Goal: Task Accomplishment & Management: Use online tool/utility

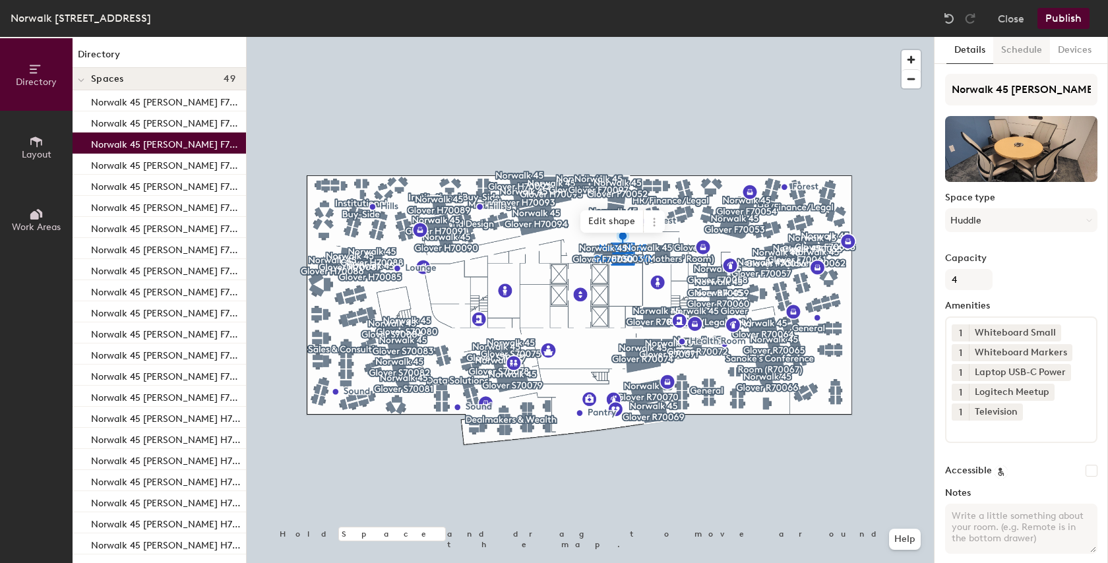
click at [1037, 46] on button "Schedule" at bounding box center [1021, 50] width 57 height 27
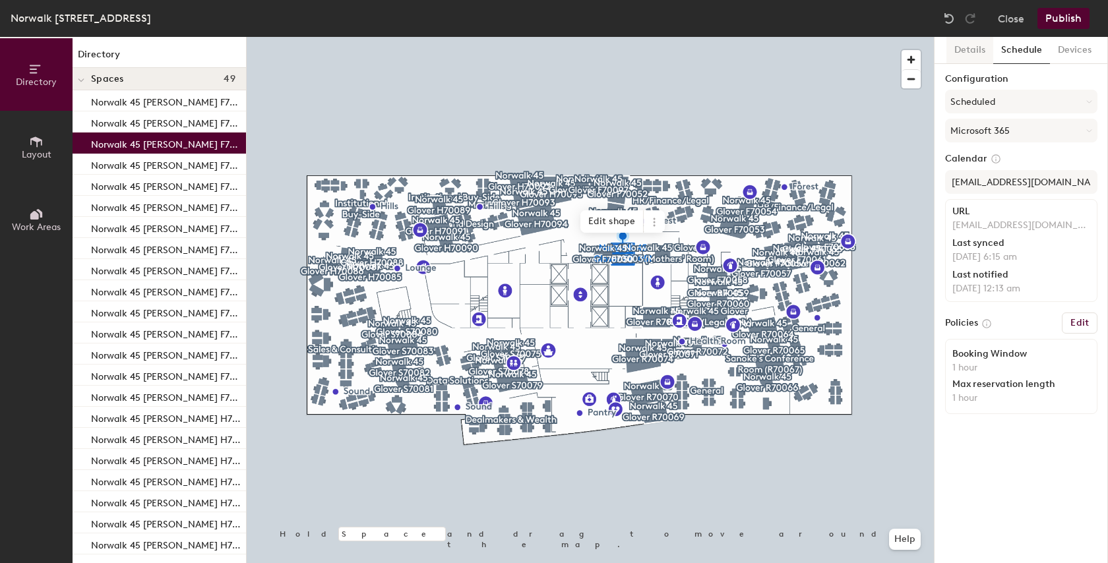
click at [977, 51] on button "Details" at bounding box center [969, 50] width 47 height 27
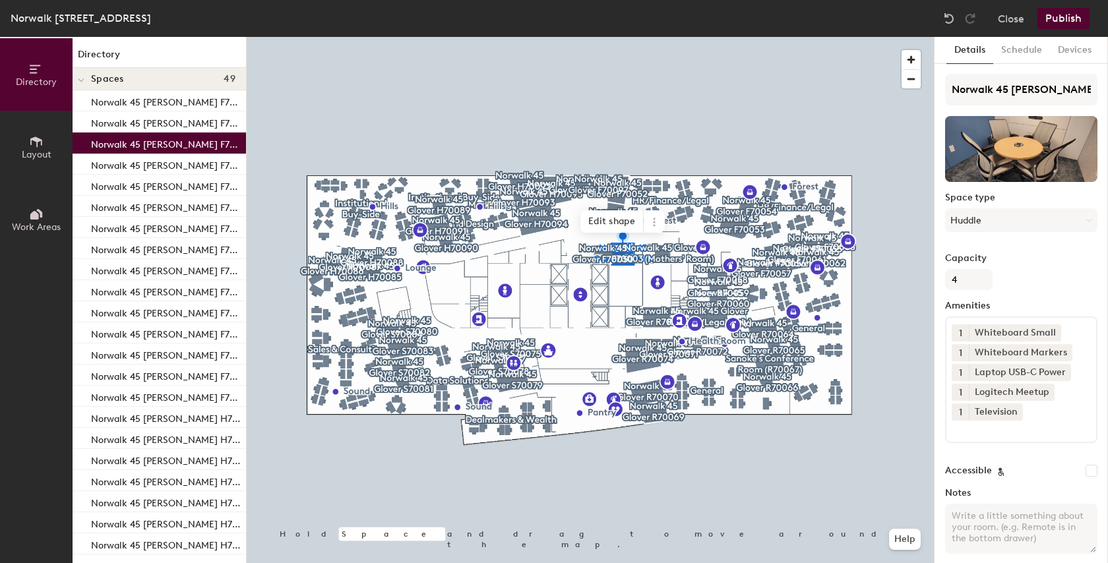
scroll to position [53, 0]
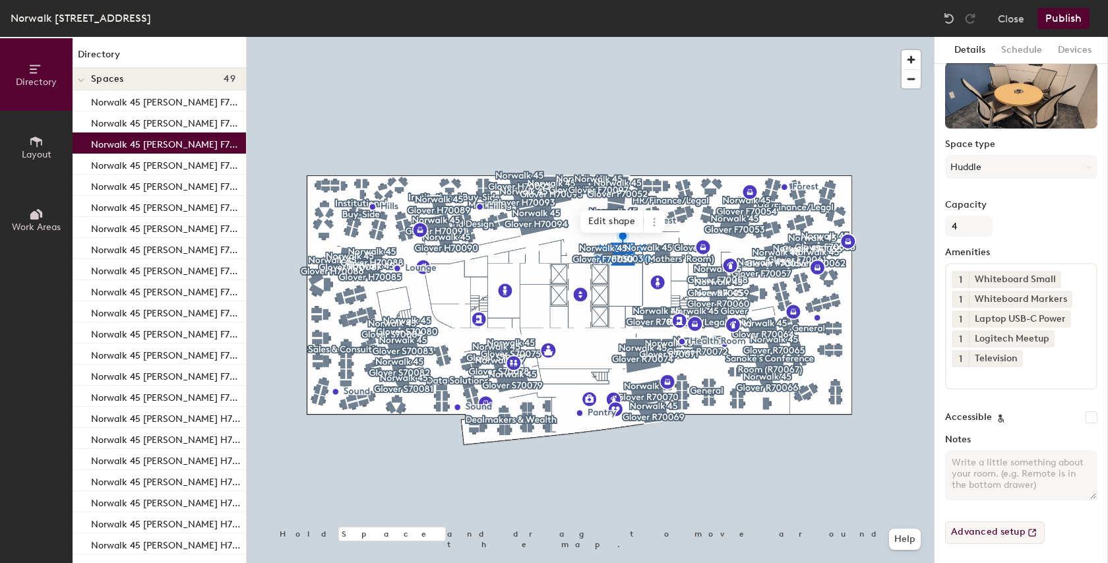
click at [984, 535] on button "Advanced setup" at bounding box center [995, 533] width 100 height 22
click at [1081, 50] on button "Devices" at bounding box center [1074, 50] width 49 height 27
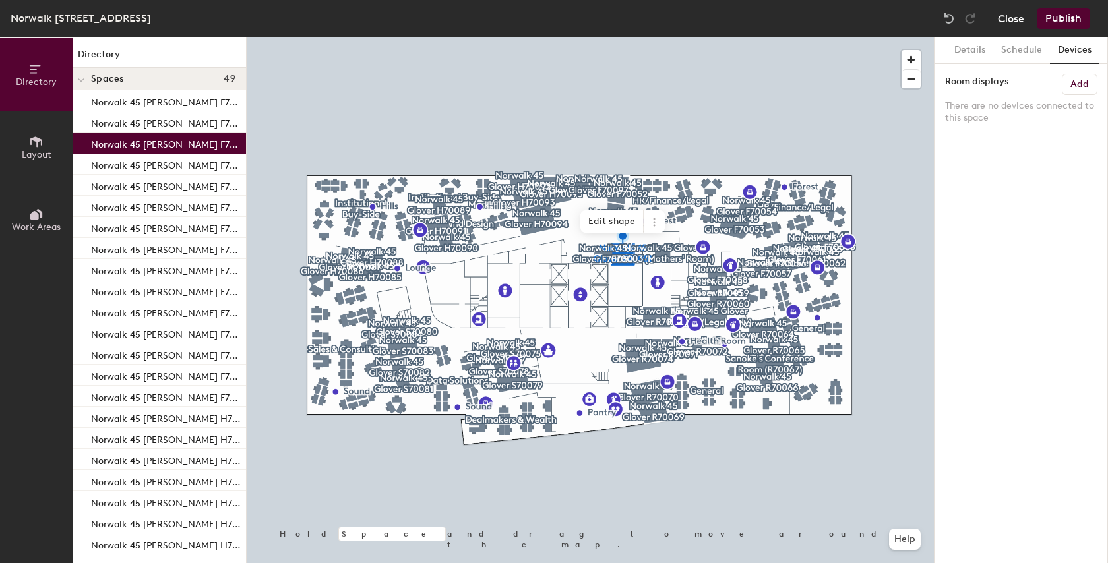
click at [1018, 24] on button "Close" at bounding box center [1011, 18] width 26 height 21
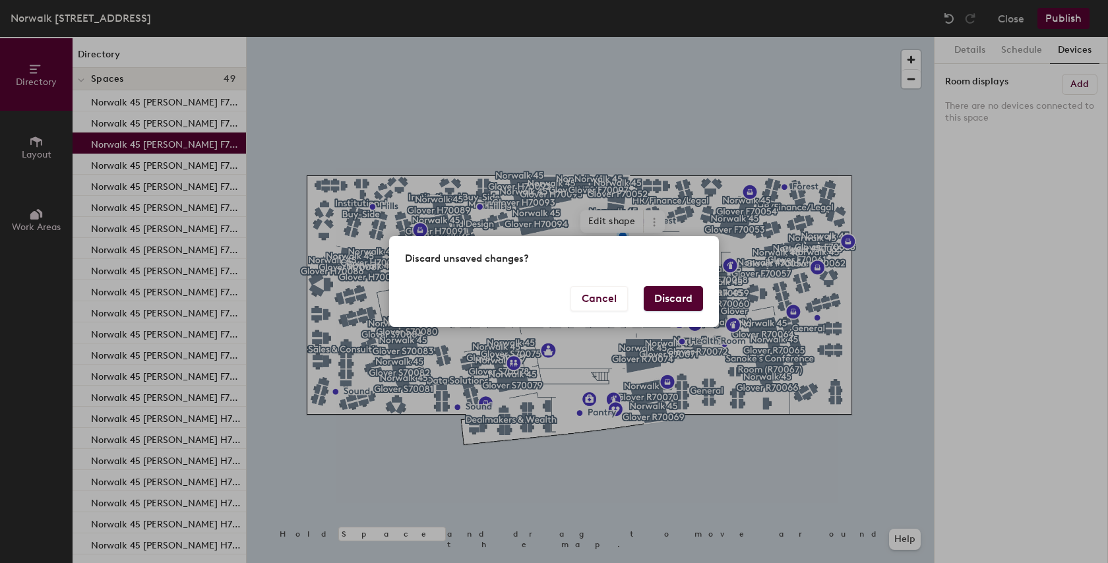
click at [696, 299] on button "Discard" at bounding box center [672, 298] width 59 height 25
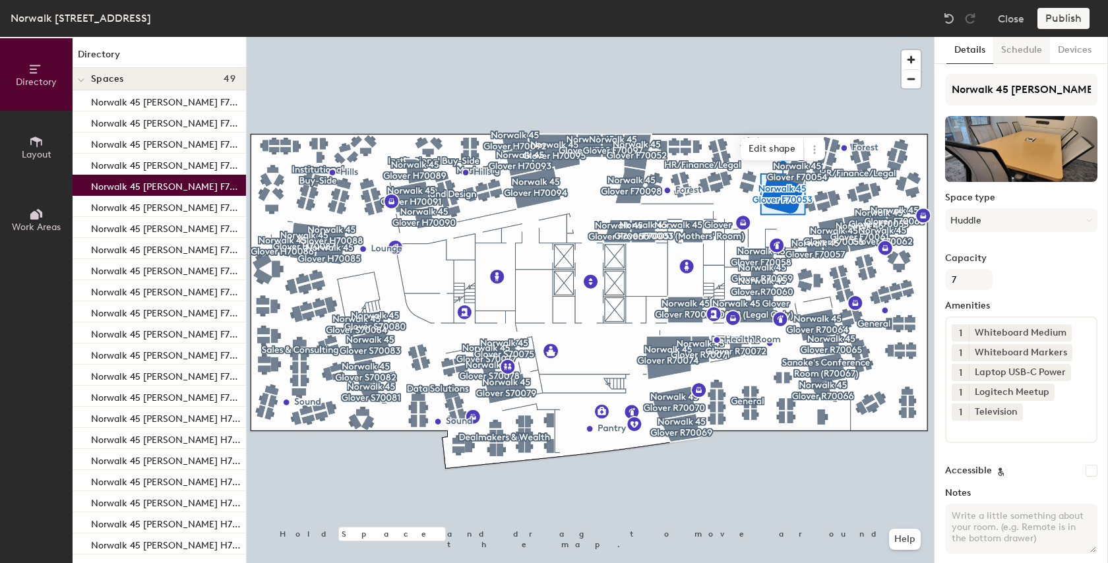
click at [1030, 53] on button "Schedule" at bounding box center [1021, 50] width 57 height 27
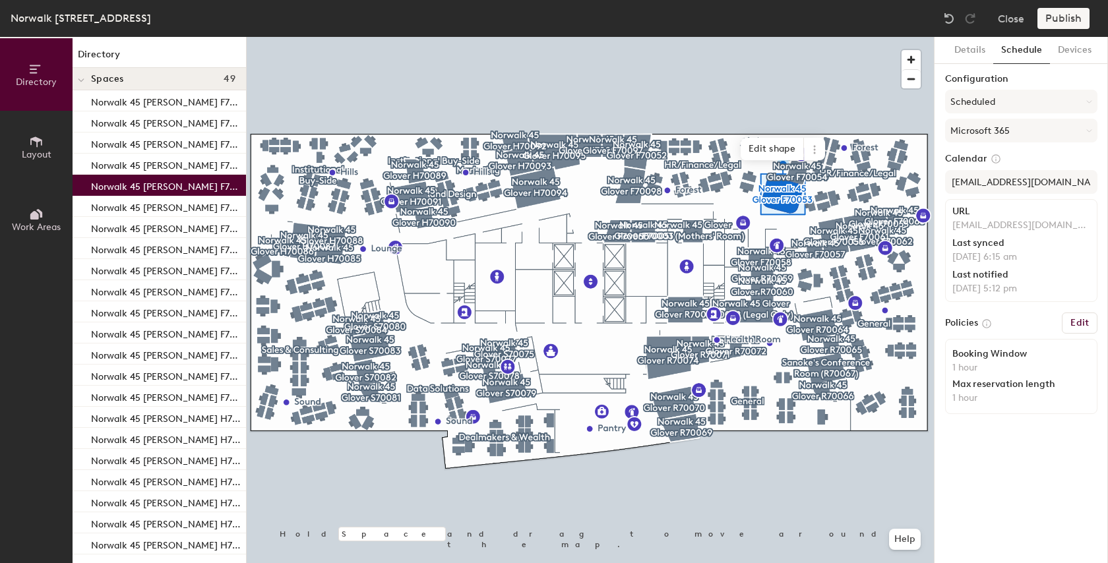
click at [1073, 322] on h6 "Edit" at bounding box center [1079, 323] width 18 height 11
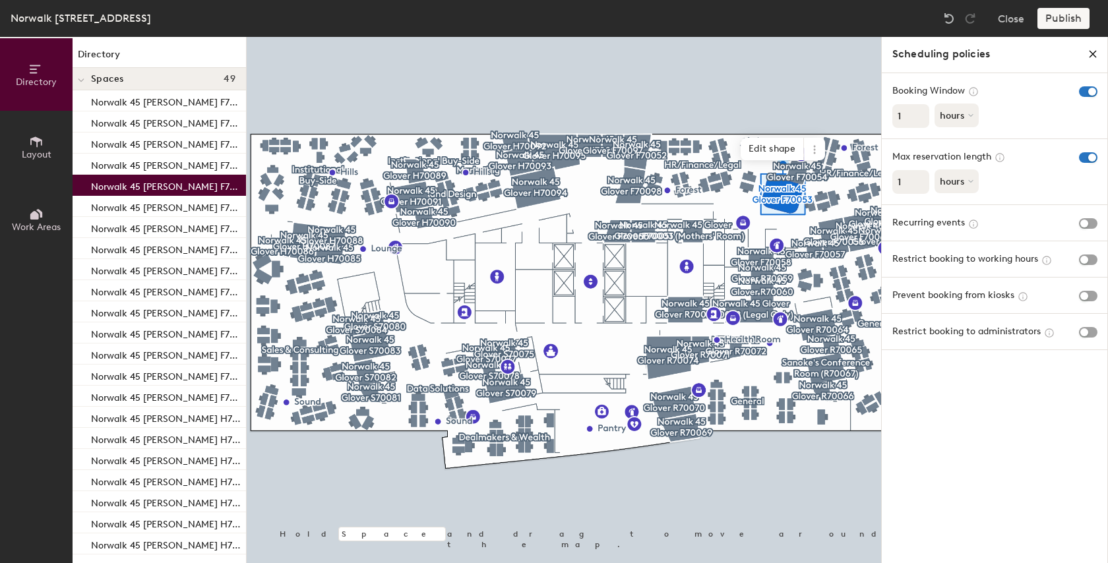
click at [1092, 55] on icon "close policies" at bounding box center [1092, 54] width 11 height 11
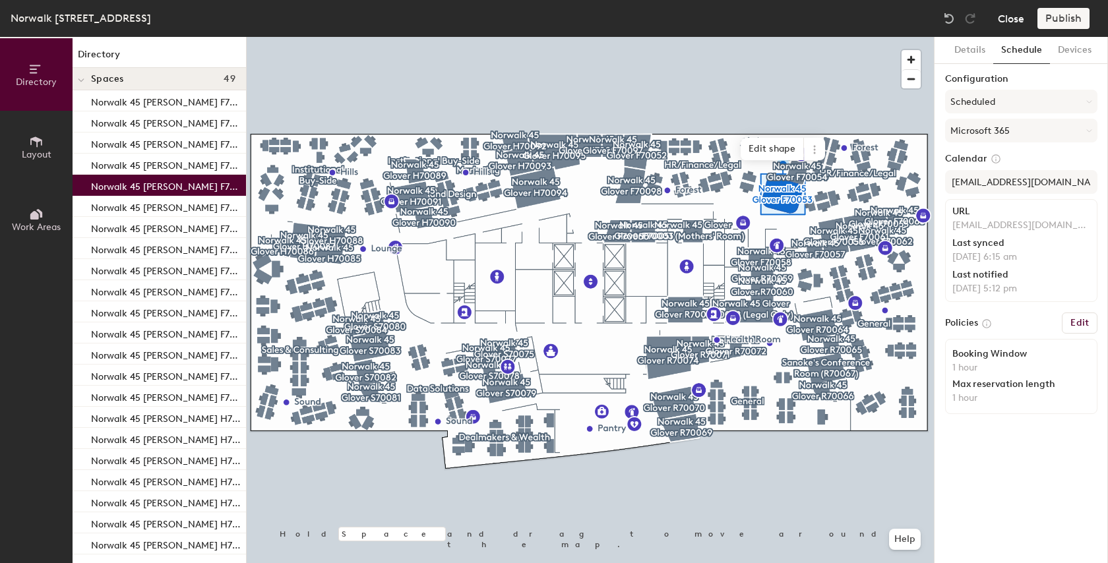
click at [1009, 22] on button "Close" at bounding box center [1011, 18] width 26 height 21
